Goal: Find specific page/section: Find specific page/section

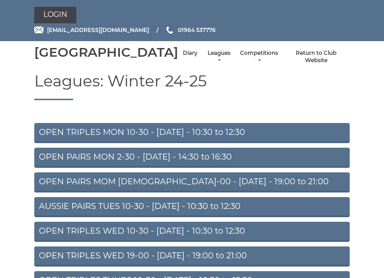
click at [183, 57] on link "Diary" at bounding box center [190, 53] width 15 height 8
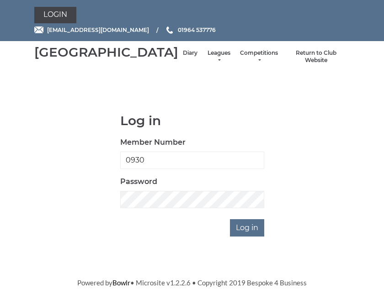
type input "0930"
click at [247, 237] on input "Log in" at bounding box center [247, 227] width 34 height 17
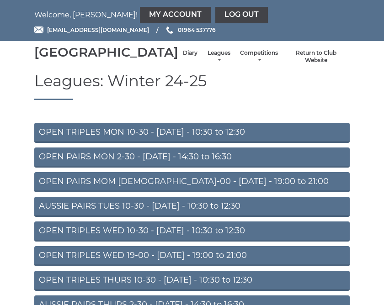
click at [183, 57] on link "Diary" at bounding box center [190, 53] width 15 height 8
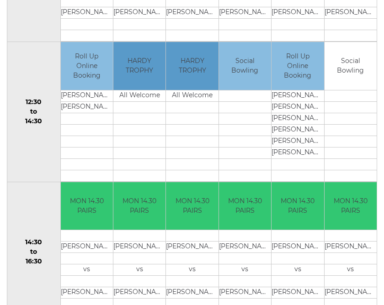
scroll to position [425, 0]
